Goal: Find specific page/section: Find specific page/section

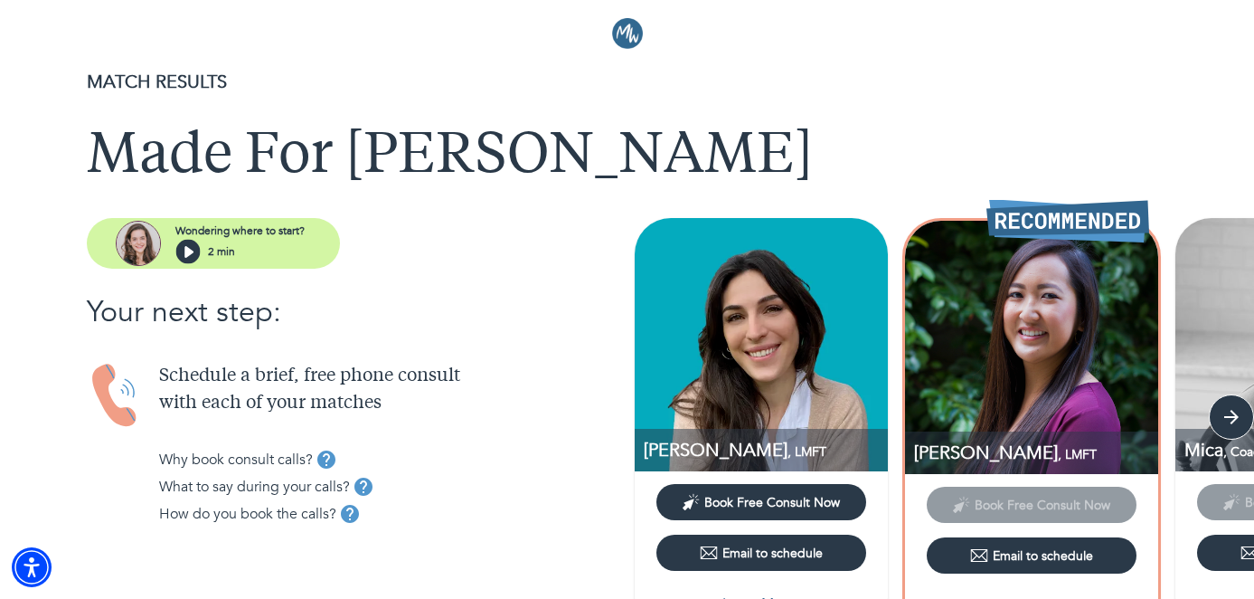
click at [629, 30] on img at bounding box center [627, 33] width 31 height 31
click at [619, 33] on img at bounding box center [627, 33] width 31 height 31
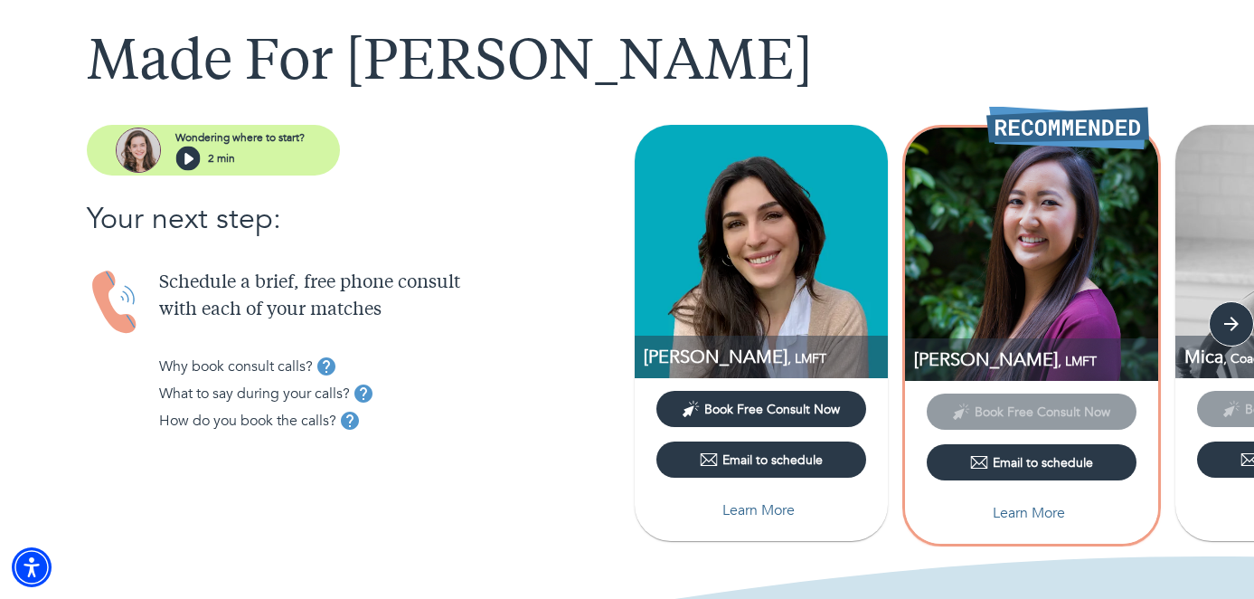
scroll to position [99, 0]
